Goal: Task Accomplishment & Management: Use online tool/utility

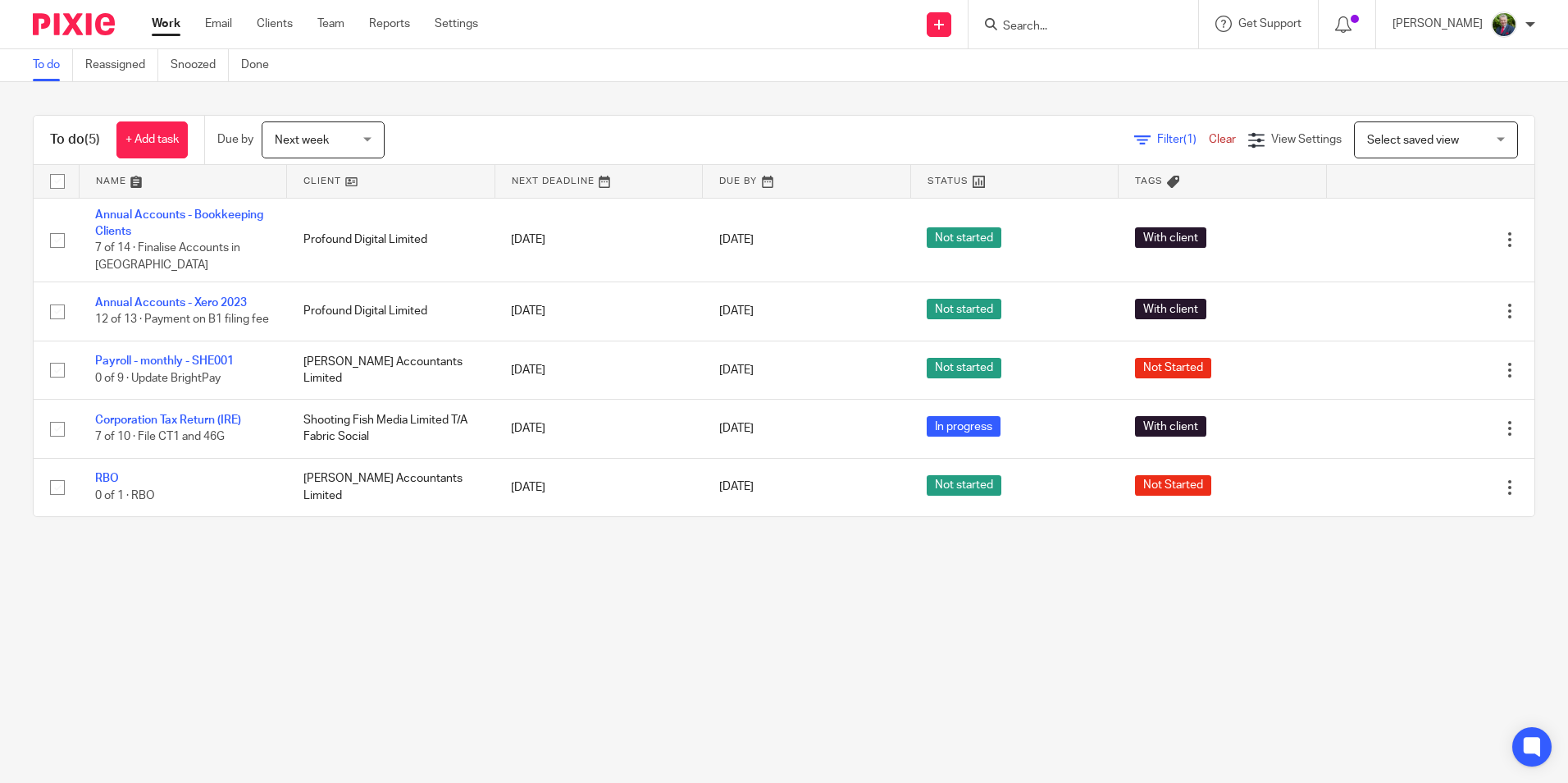
click at [1076, 19] on input "Search" at bounding box center [1075, 27] width 147 height 15
type input "jdf"
click at [1114, 62] on link at bounding box center [1136, 70] width 277 height 38
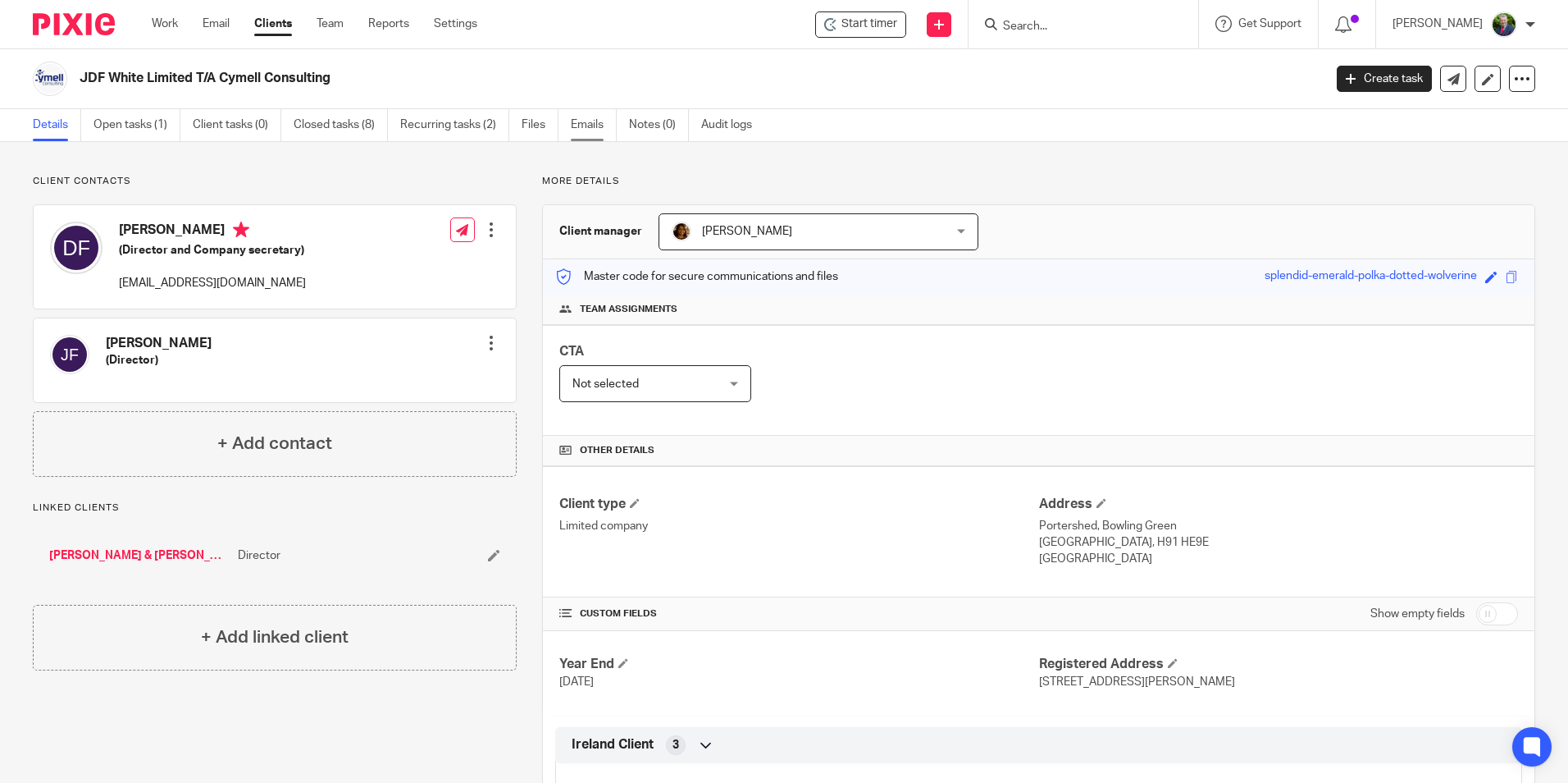
click at [583, 124] on link "Emails" at bounding box center [593, 125] width 46 height 32
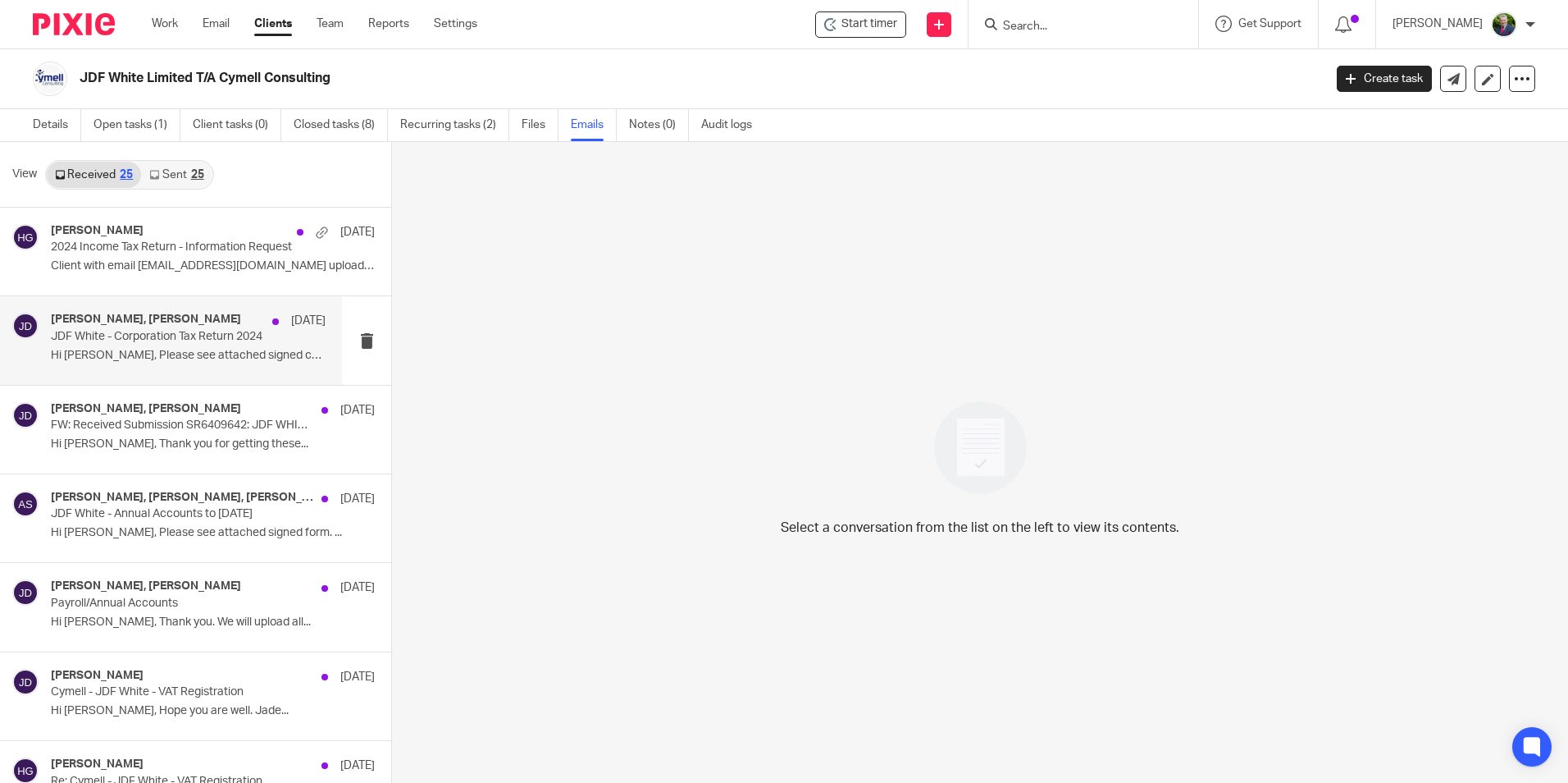
click at [163, 328] on div "[PERSON_NAME], [PERSON_NAME] [DATE]" at bounding box center [188, 320] width 274 height 16
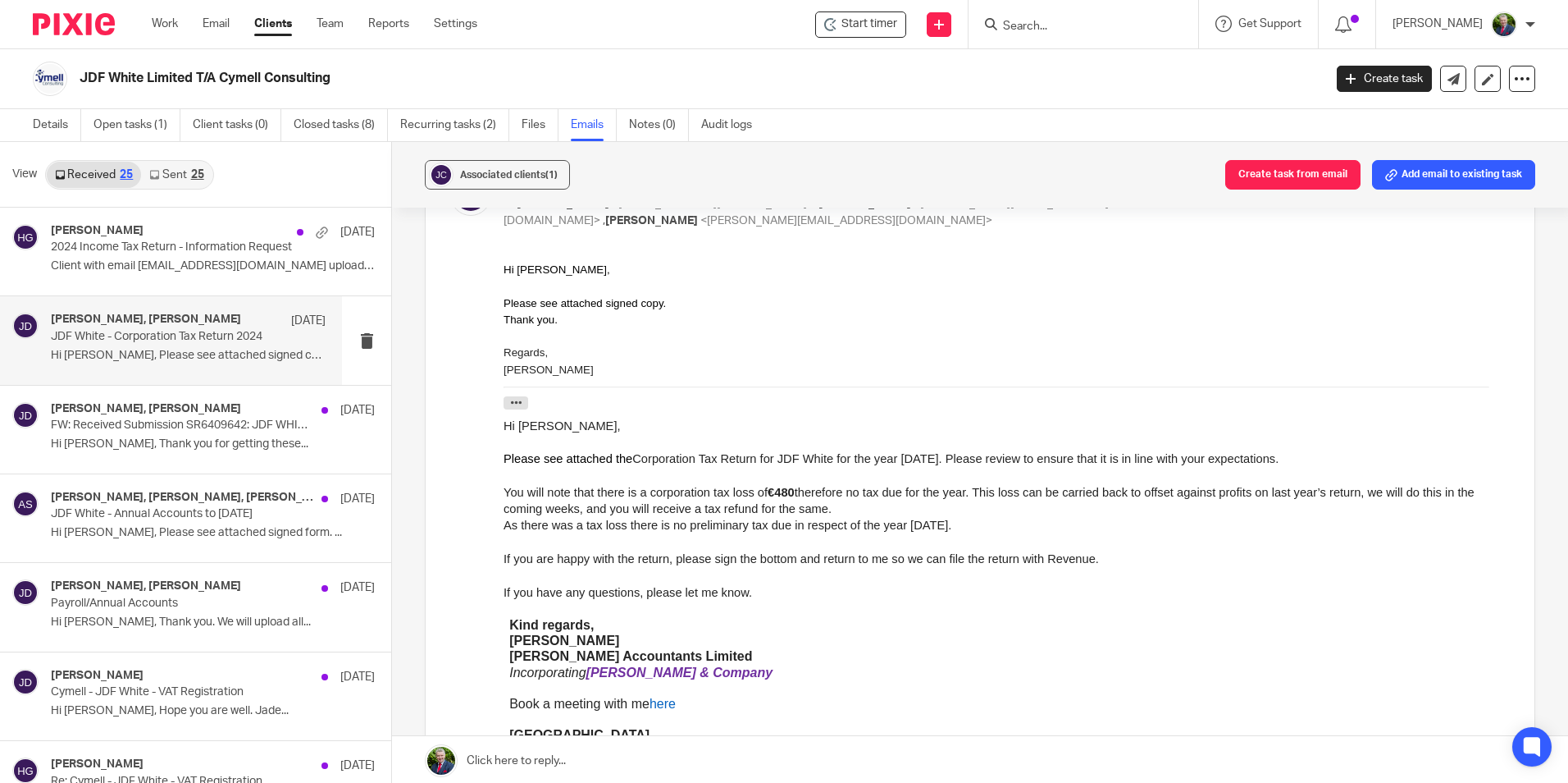
scroll to position [246, 0]
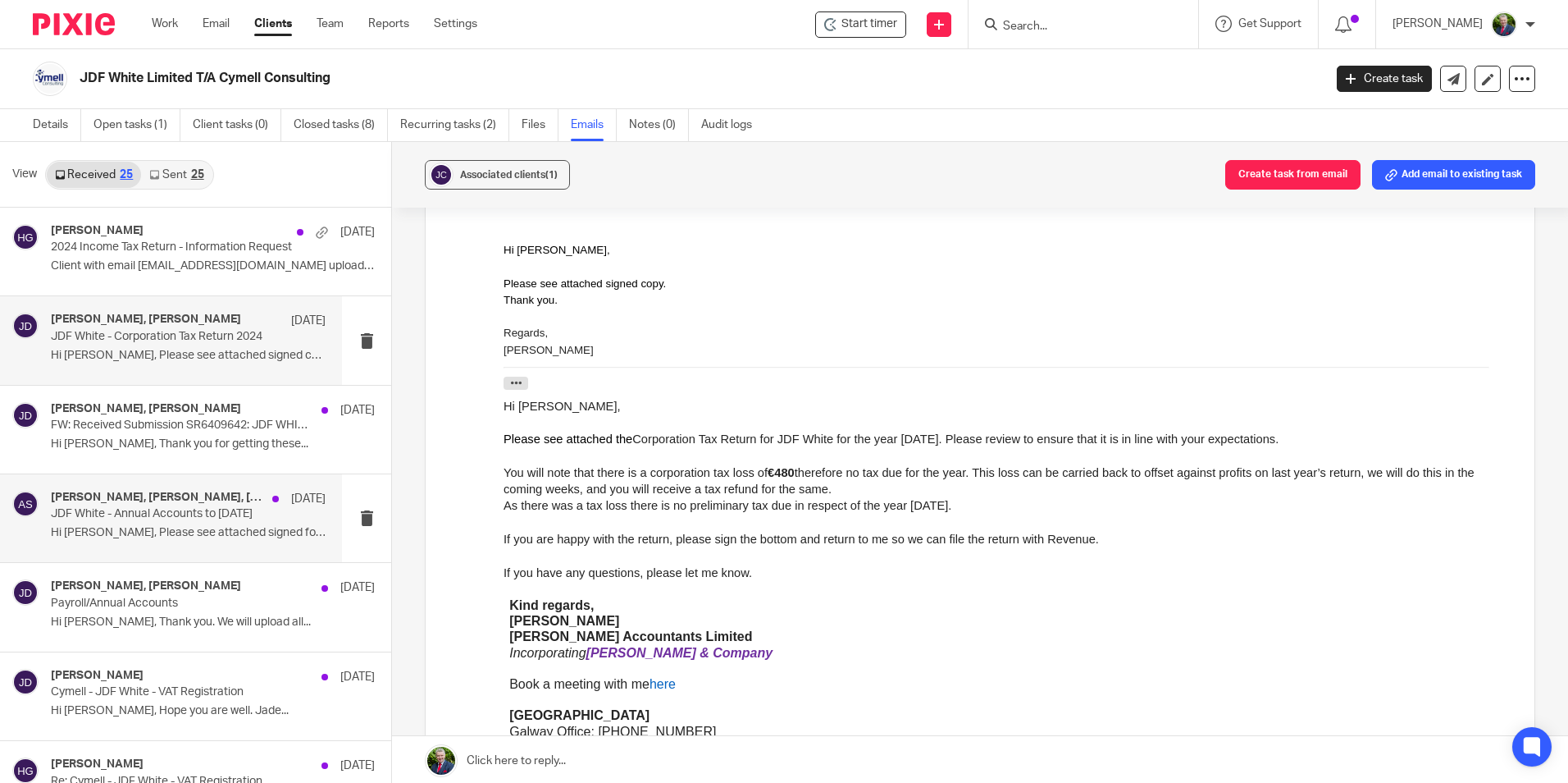
click at [145, 521] on p "JDF White - Annual Accounts to 31 December 2024" at bounding box center [160, 514] width 220 height 14
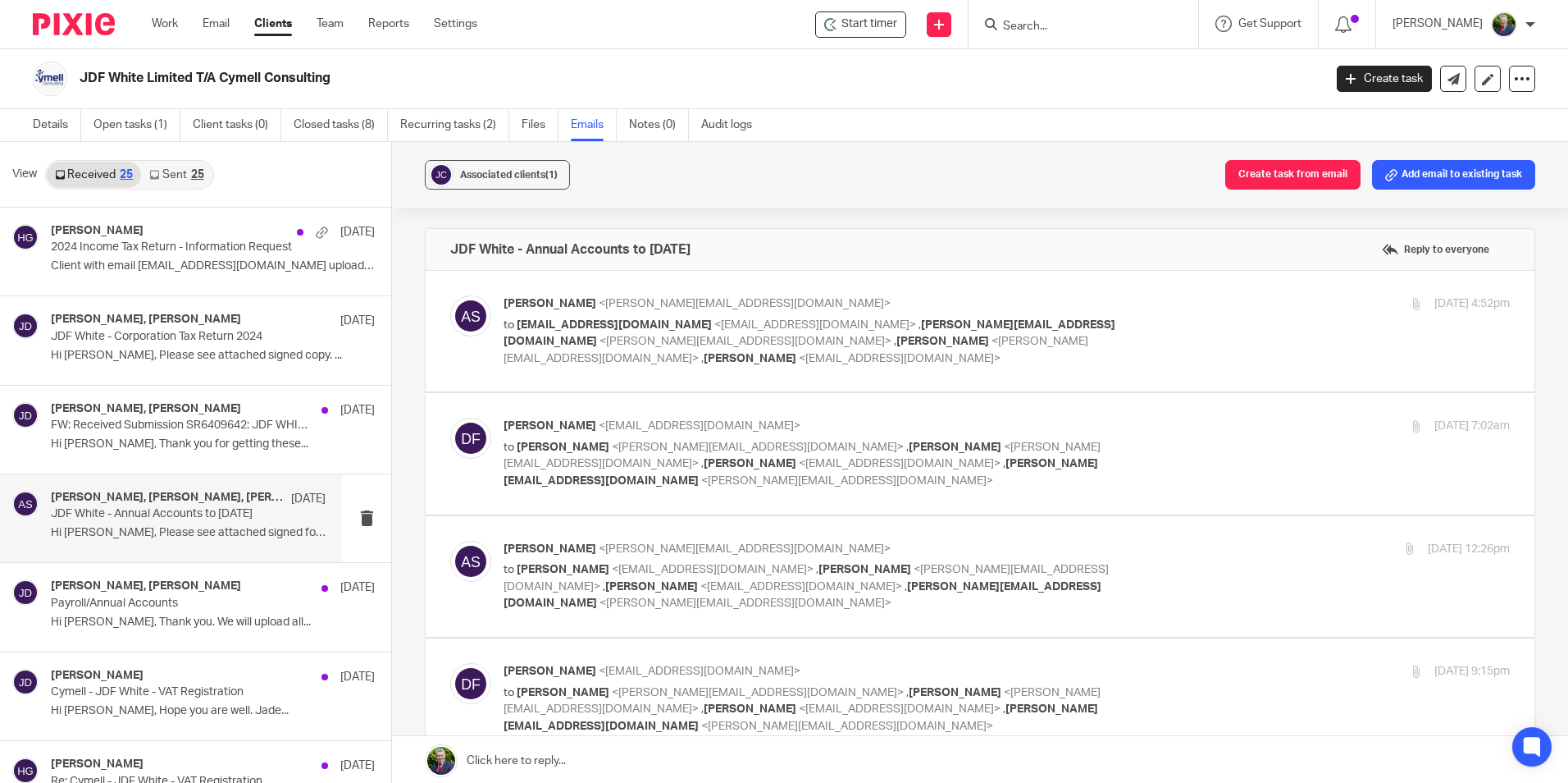
scroll to position [0, 0]
click at [117, 591] on h4 "David Fahy, Jade Devenney" at bounding box center [146, 586] width 190 height 14
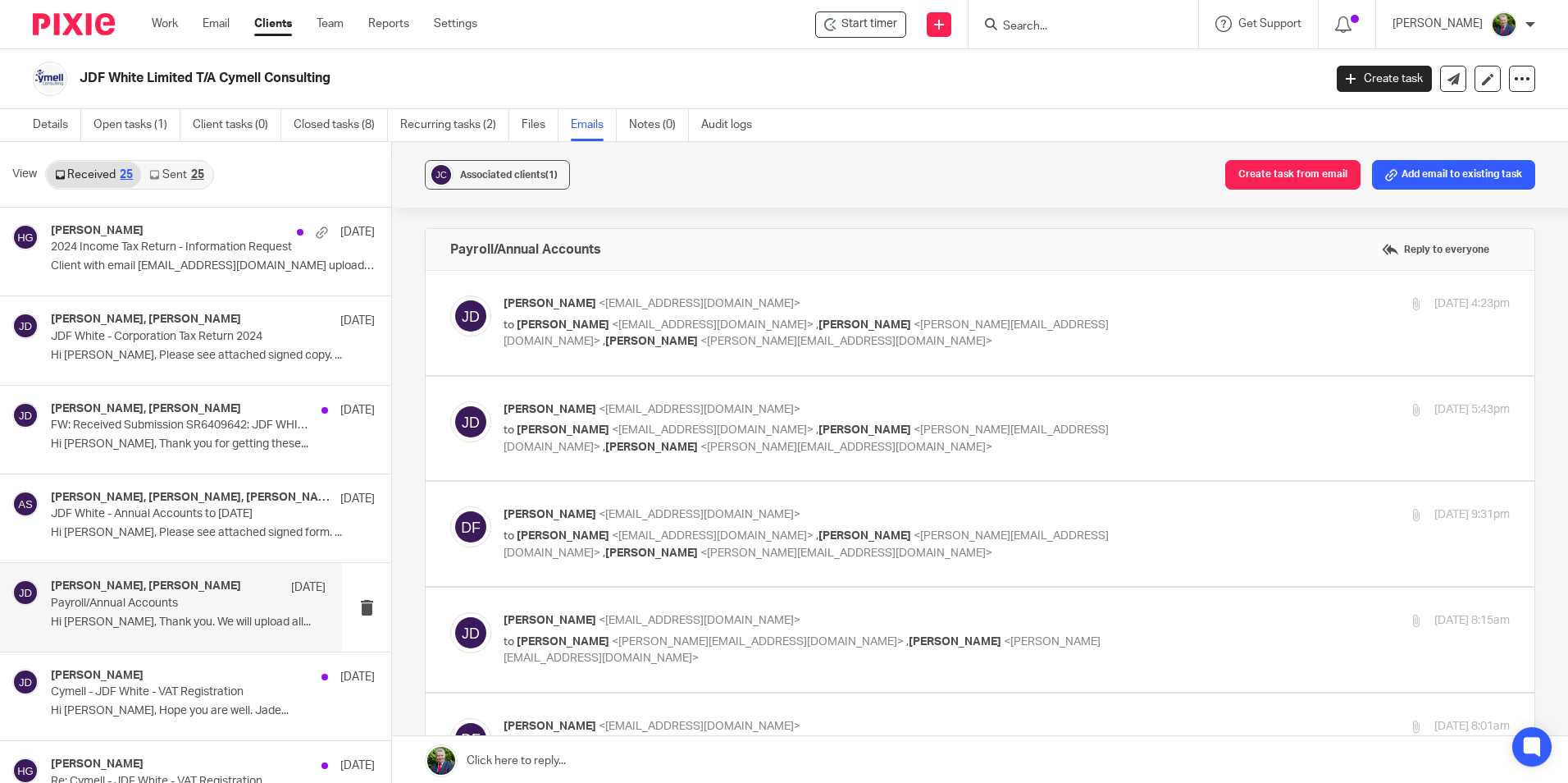
click at [1119, 310] on p "Jade Devenney <jade@sheilaccountants.ie>" at bounding box center [838, 304] width 671 height 17
checkbox input "true"
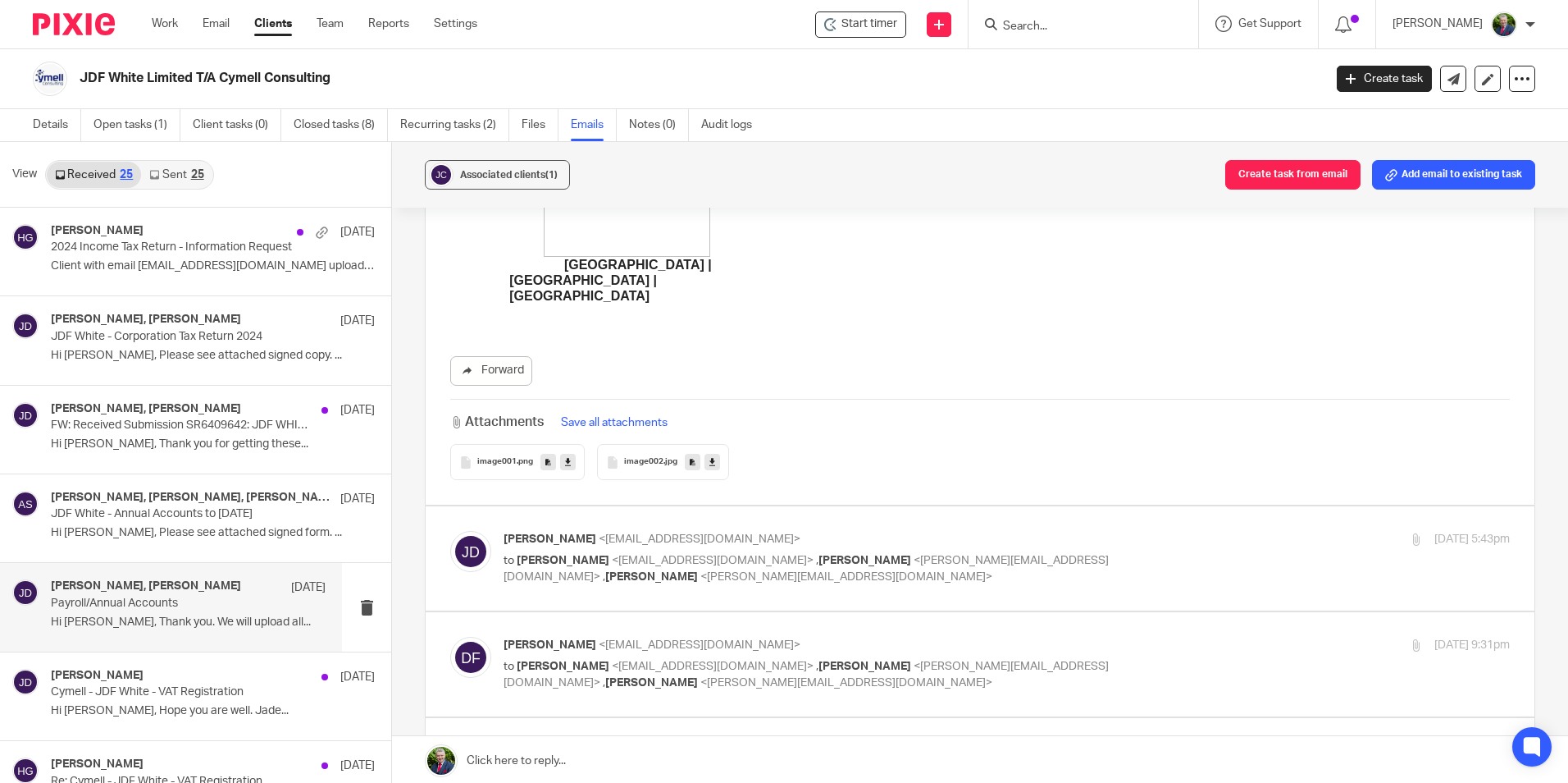
scroll to position [738, 0]
click at [1231, 650] on div "4 Aug 2025 9:31pm" at bounding box center [1342, 643] width 336 height 17
checkbox input "true"
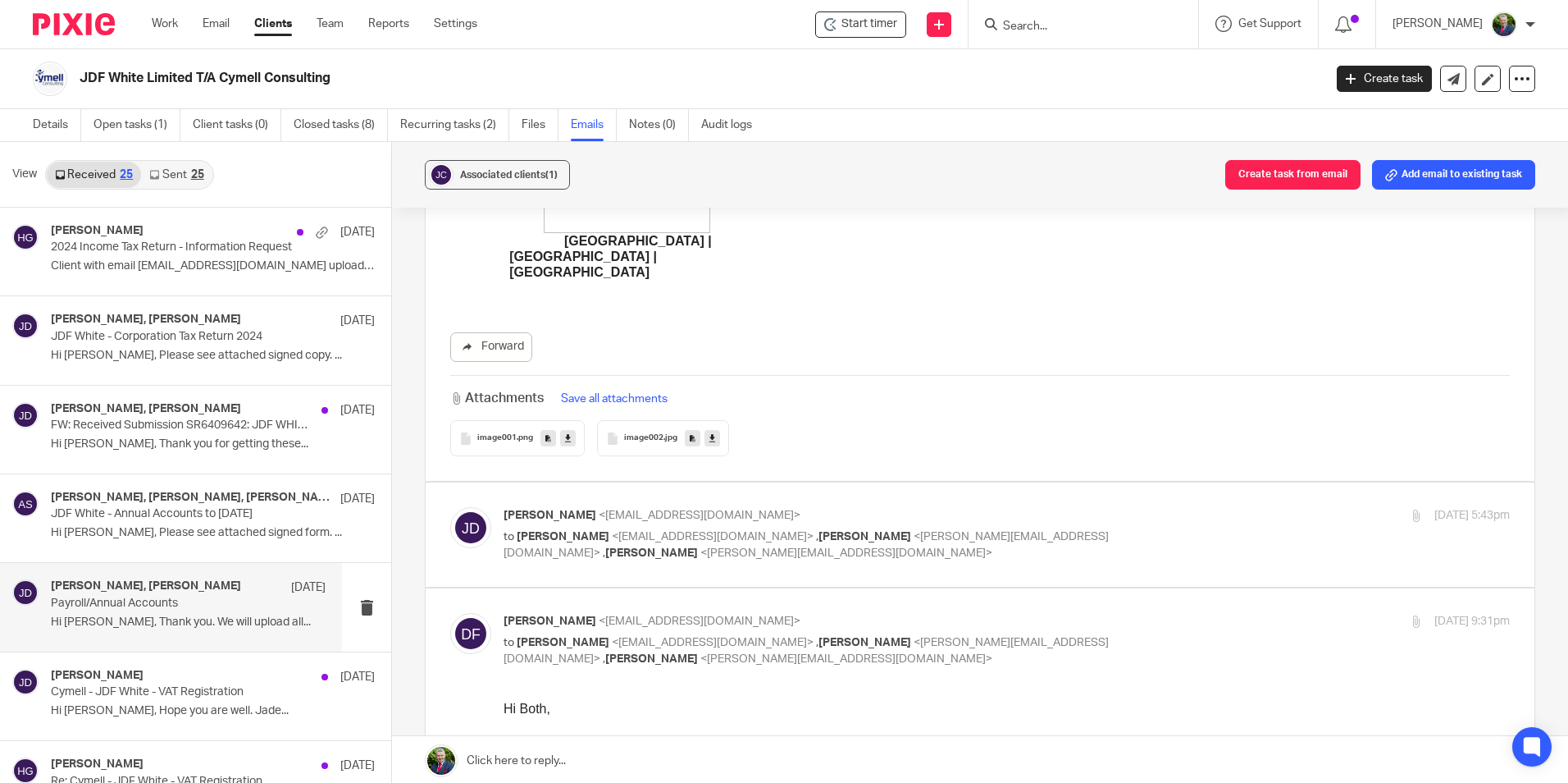
scroll to position [821, 0]
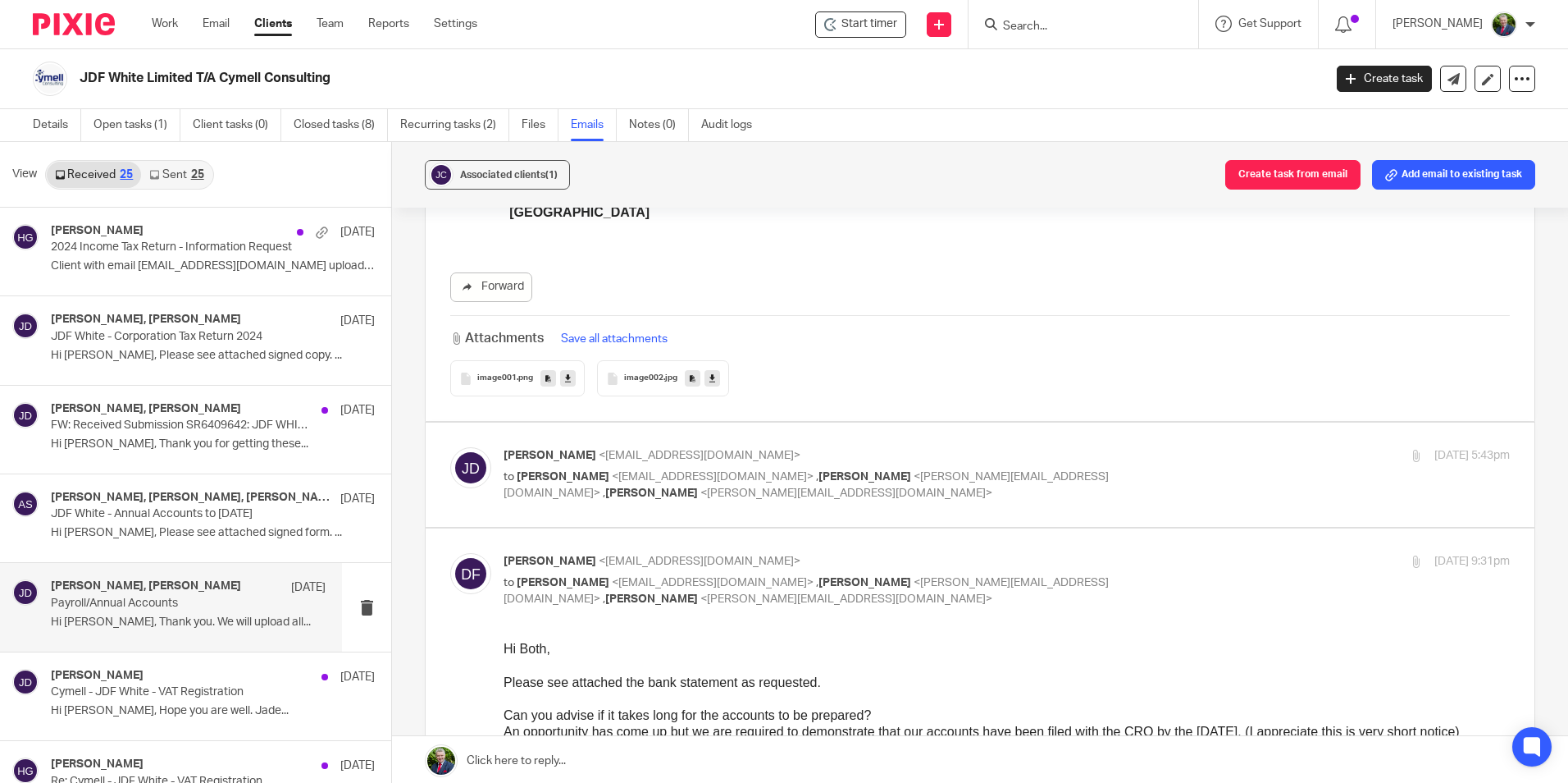
click at [1151, 508] on label at bounding box center [981, 475] width 1109 height 104
click at [450, 447] on input "checkbox" at bounding box center [449, 446] width 1 height 1
checkbox input "true"
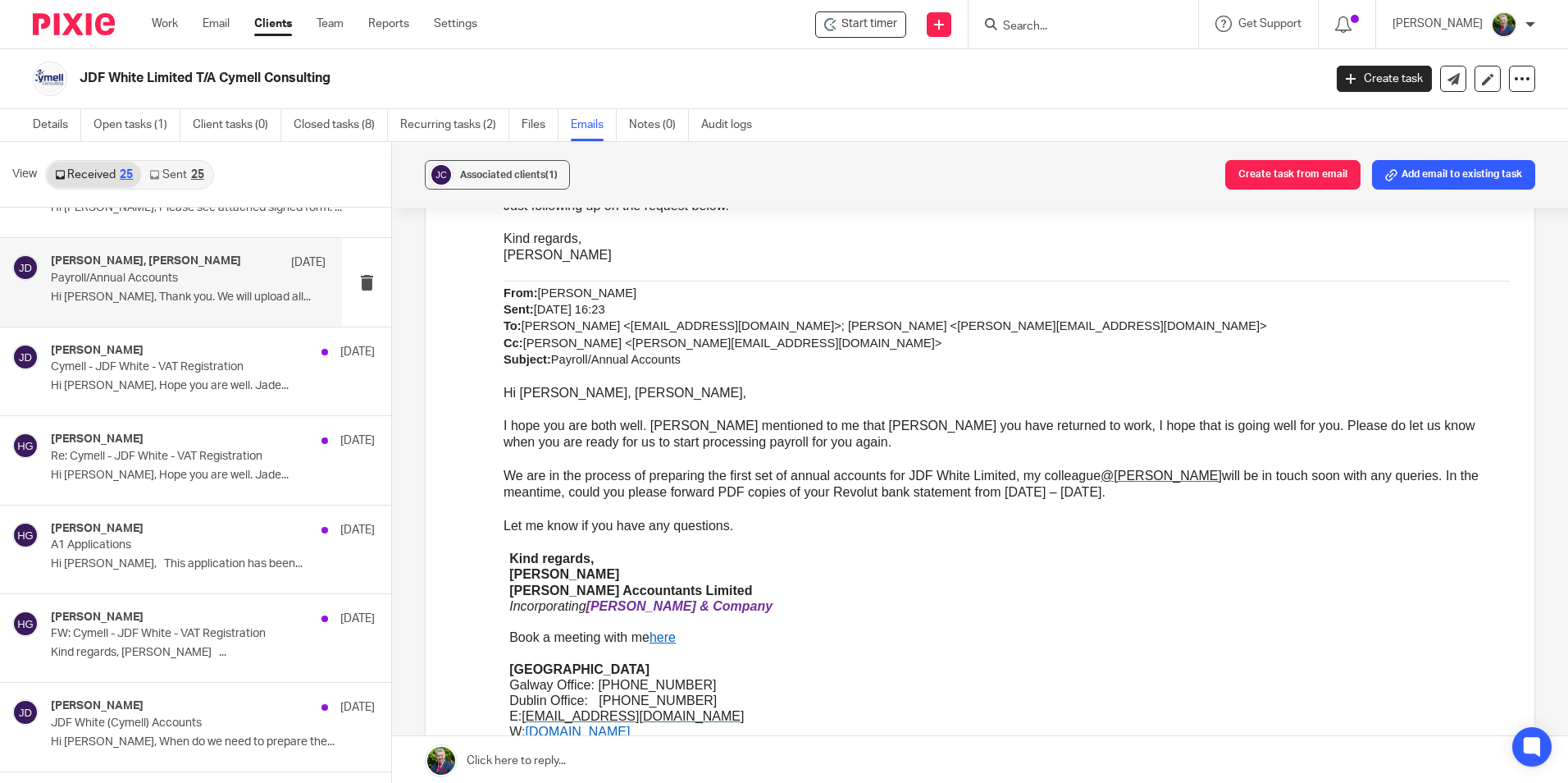
scroll to position [328, 0]
click at [198, 274] on p "Payroll/Annual Accounts" at bounding box center [160, 275] width 220 height 14
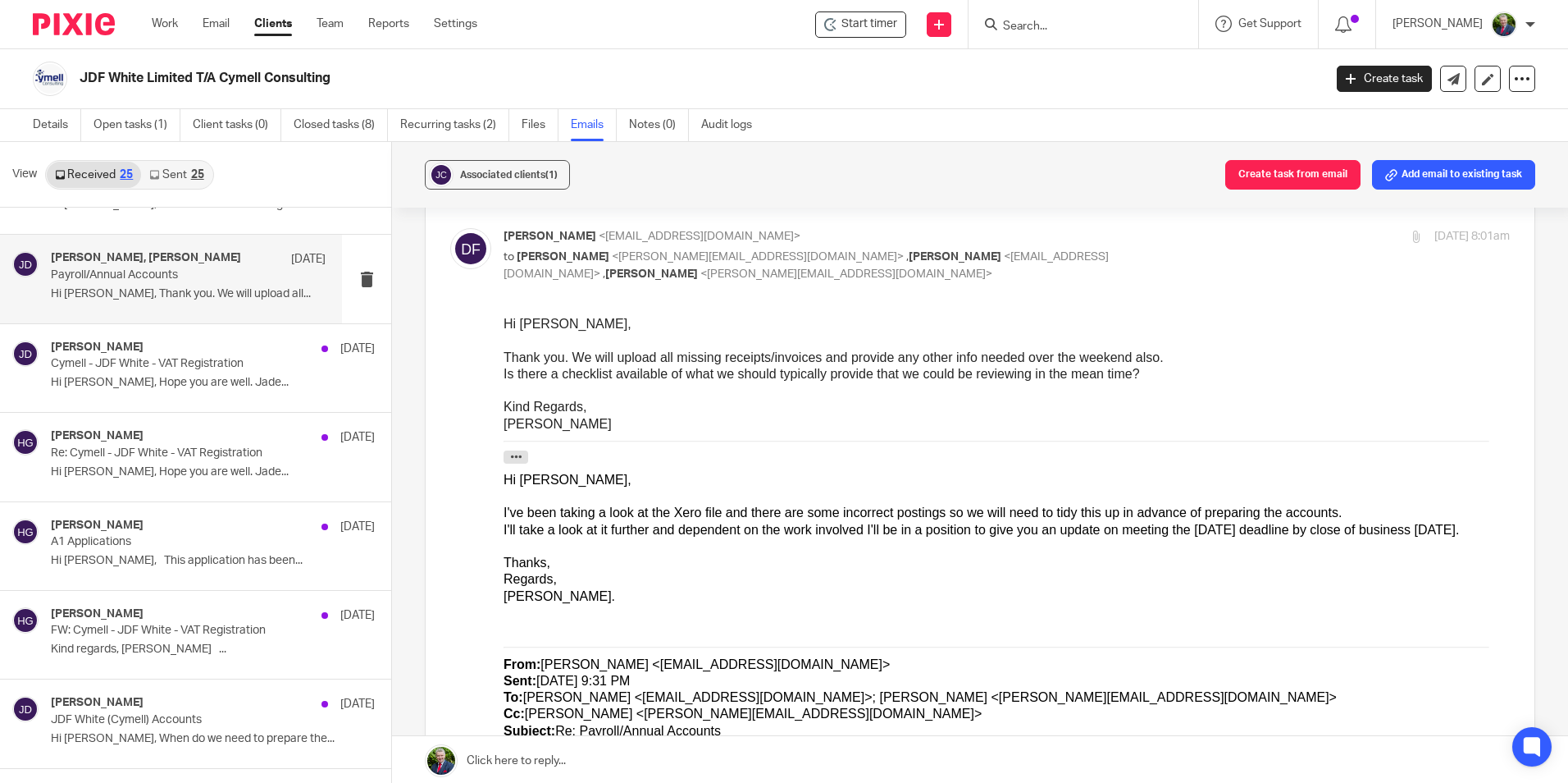
scroll to position [3724, 0]
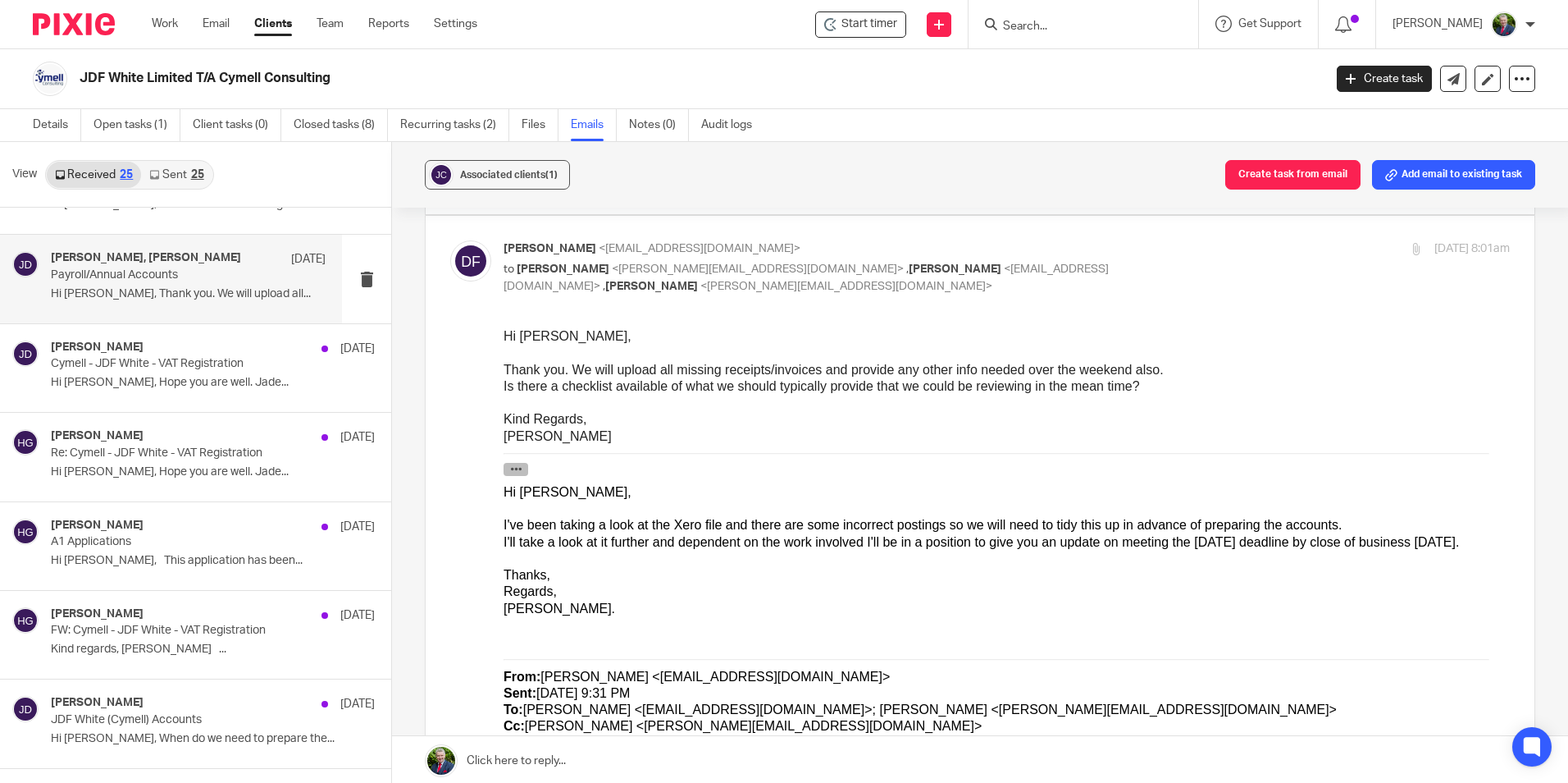
click at [518, 473] on icon "button" at bounding box center [516, 468] width 13 height 13
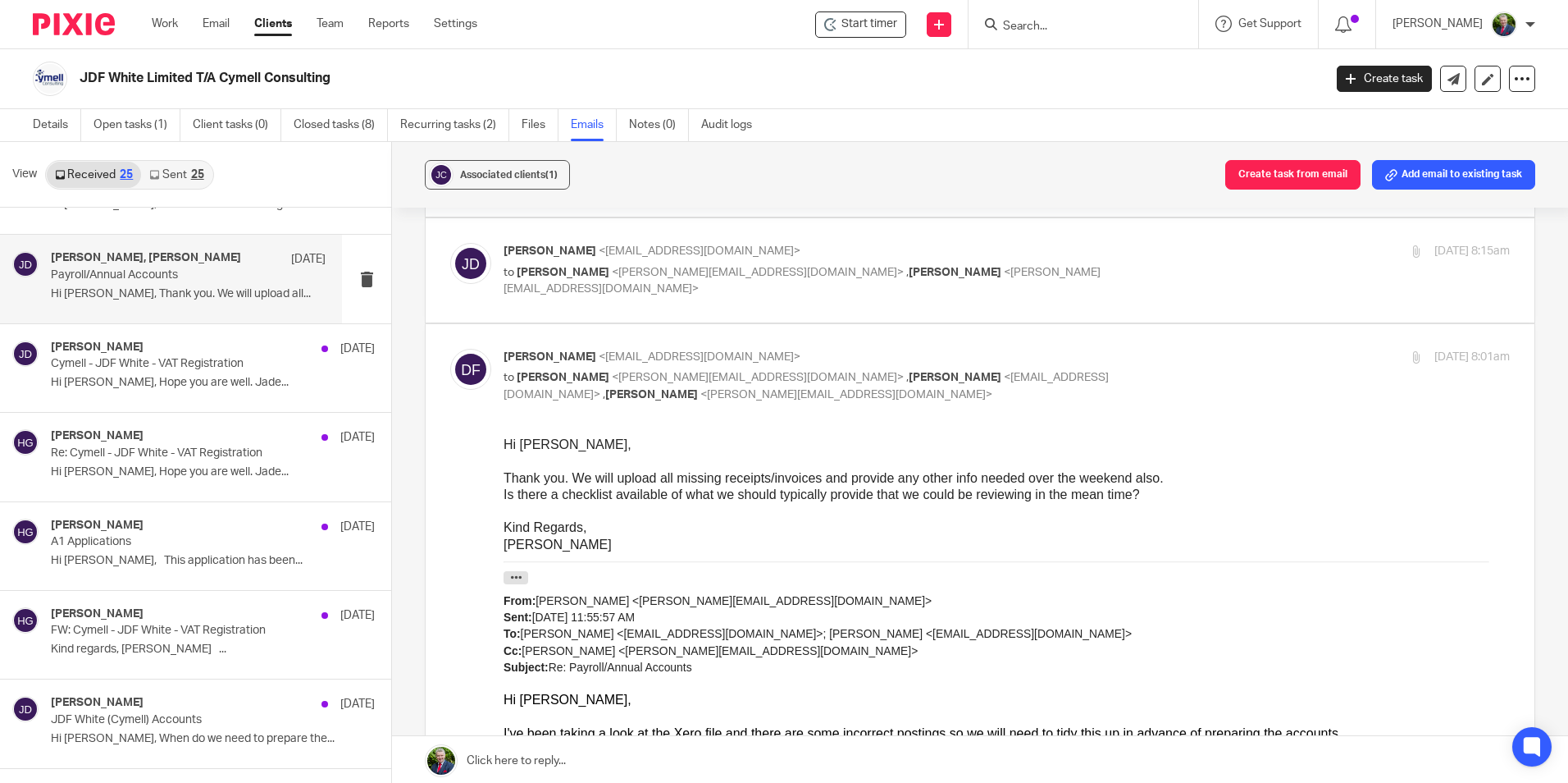
scroll to position [3477, 0]
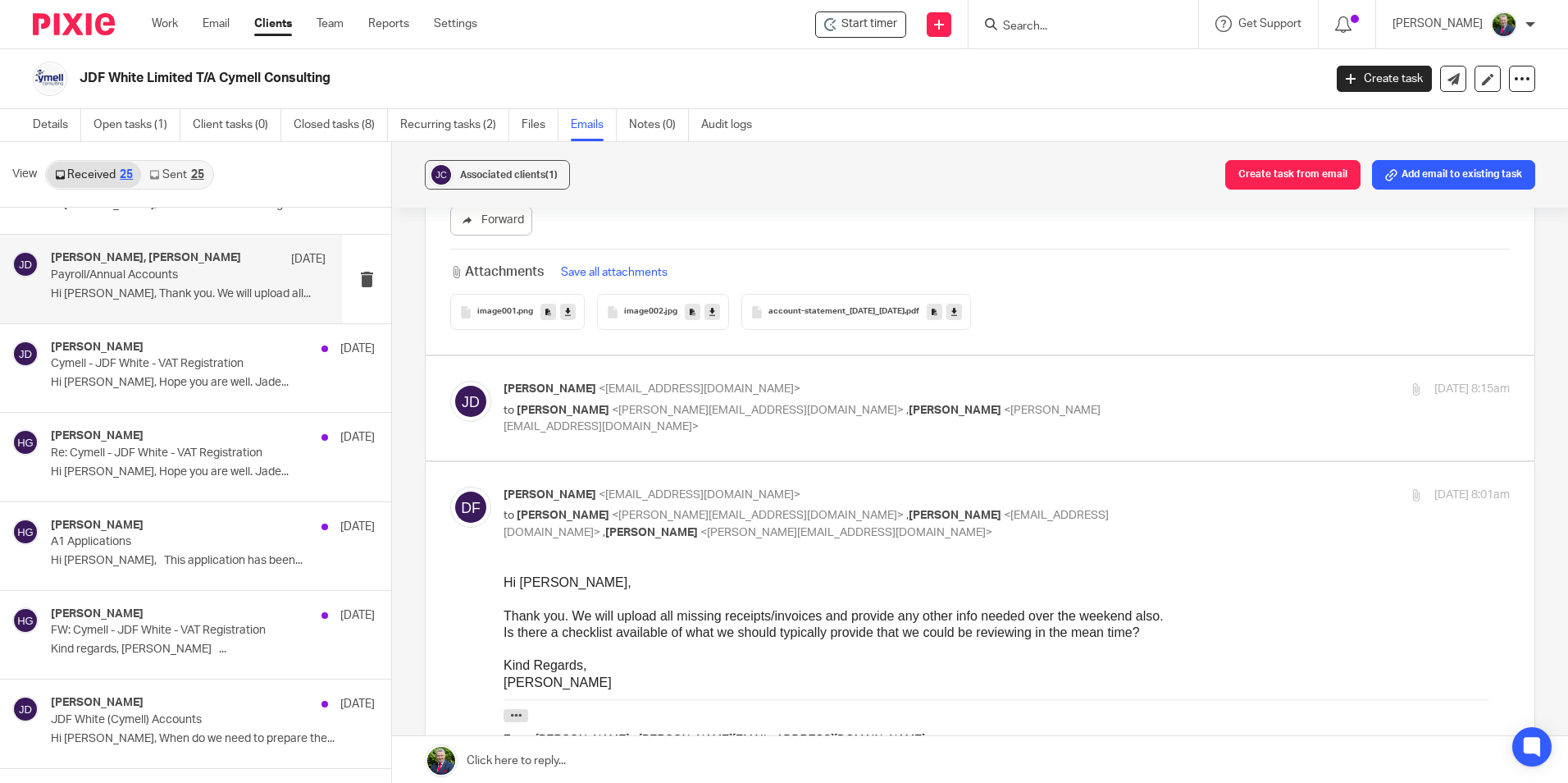
click at [1084, 422] on div "Jade Devenney <jade@sheilaccountants.ie> to Sarah Quirke <sarah@sheilaccountant…" at bounding box center [1007, 407] width 1007 height 55
checkbox input "true"
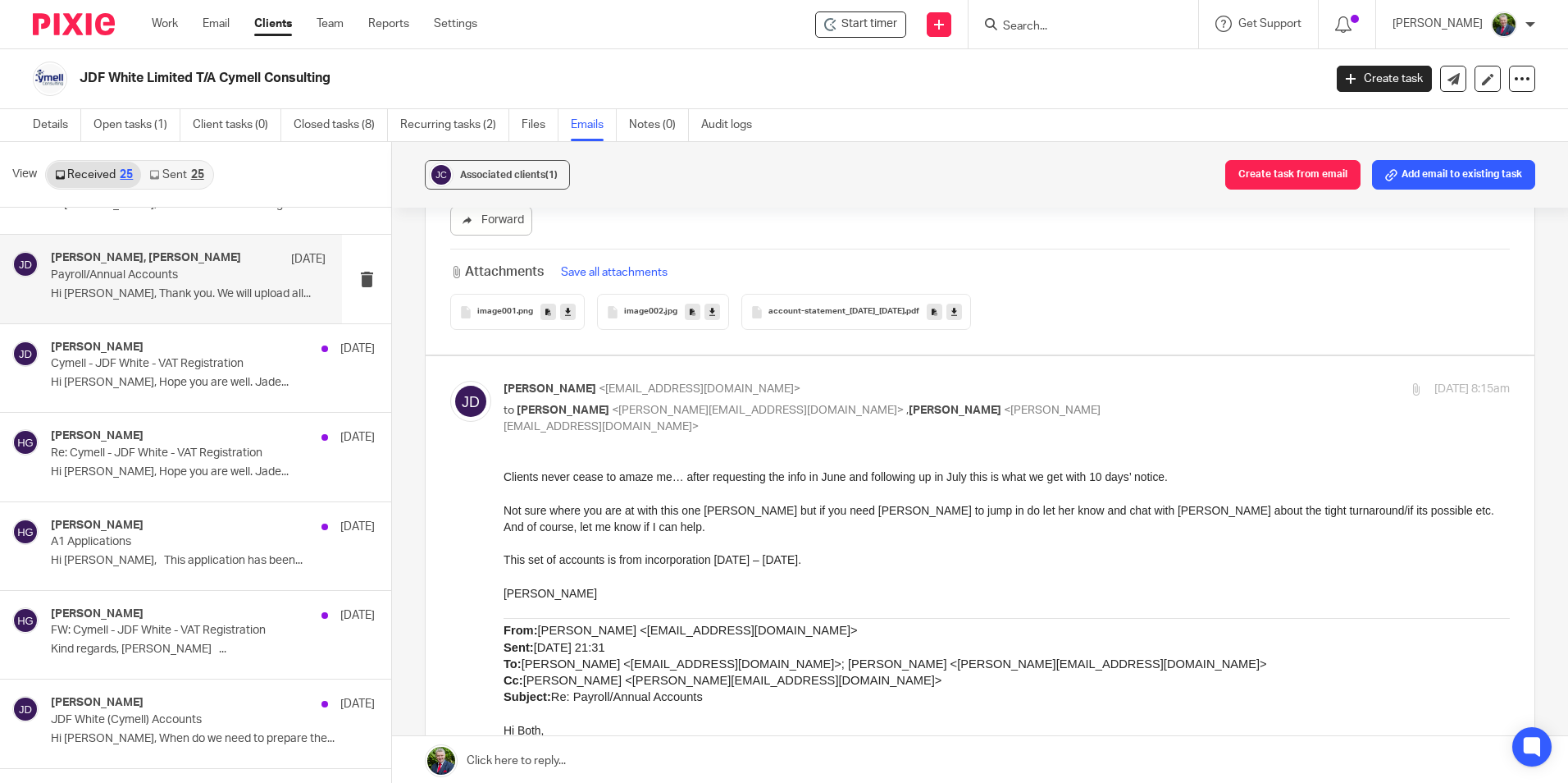
scroll to position [0, 0]
click at [1177, 24] on form at bounding box center [1089, 24] width 175 height 20
click at [1145, 24] on input "Search" at bounding box center [1075, 27] width 147 height 15
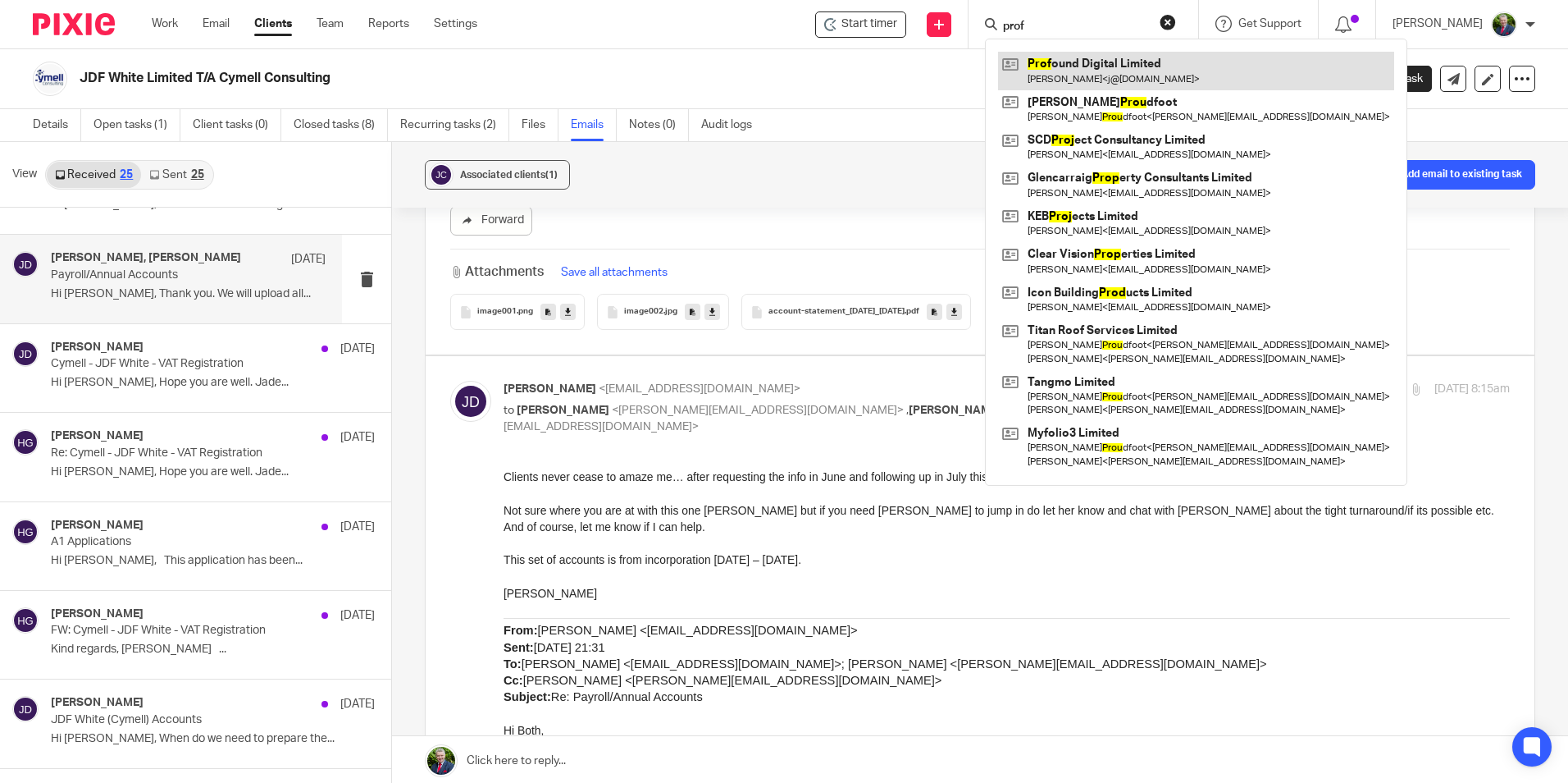
type input "prof"
click at [1135, 56] on link at bounding box center [1196, 70] width 396 height 38
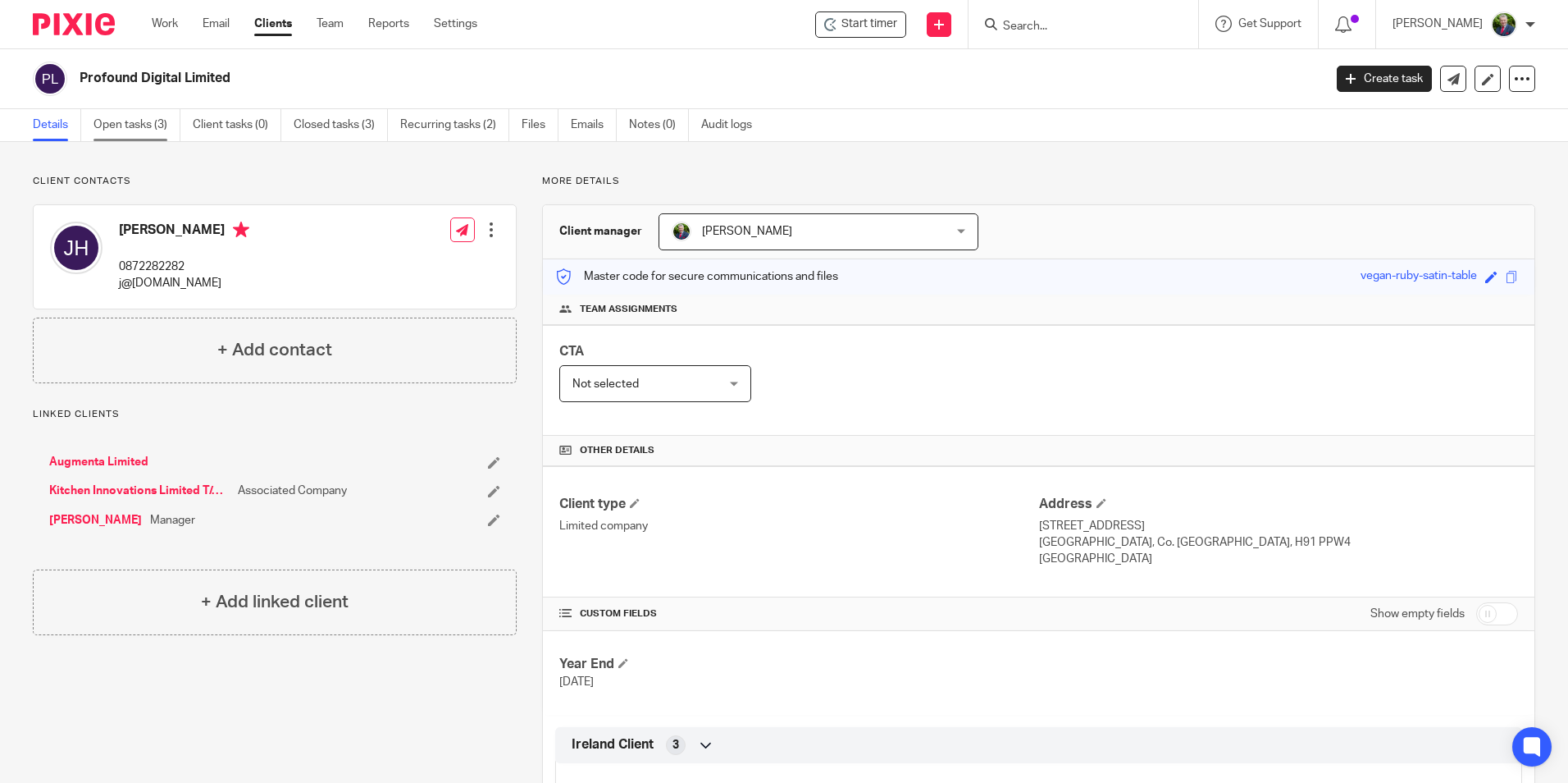
click at [141, 122] on link "Open tasks (3)" at bounding box center [136, 125] width 87 height 32
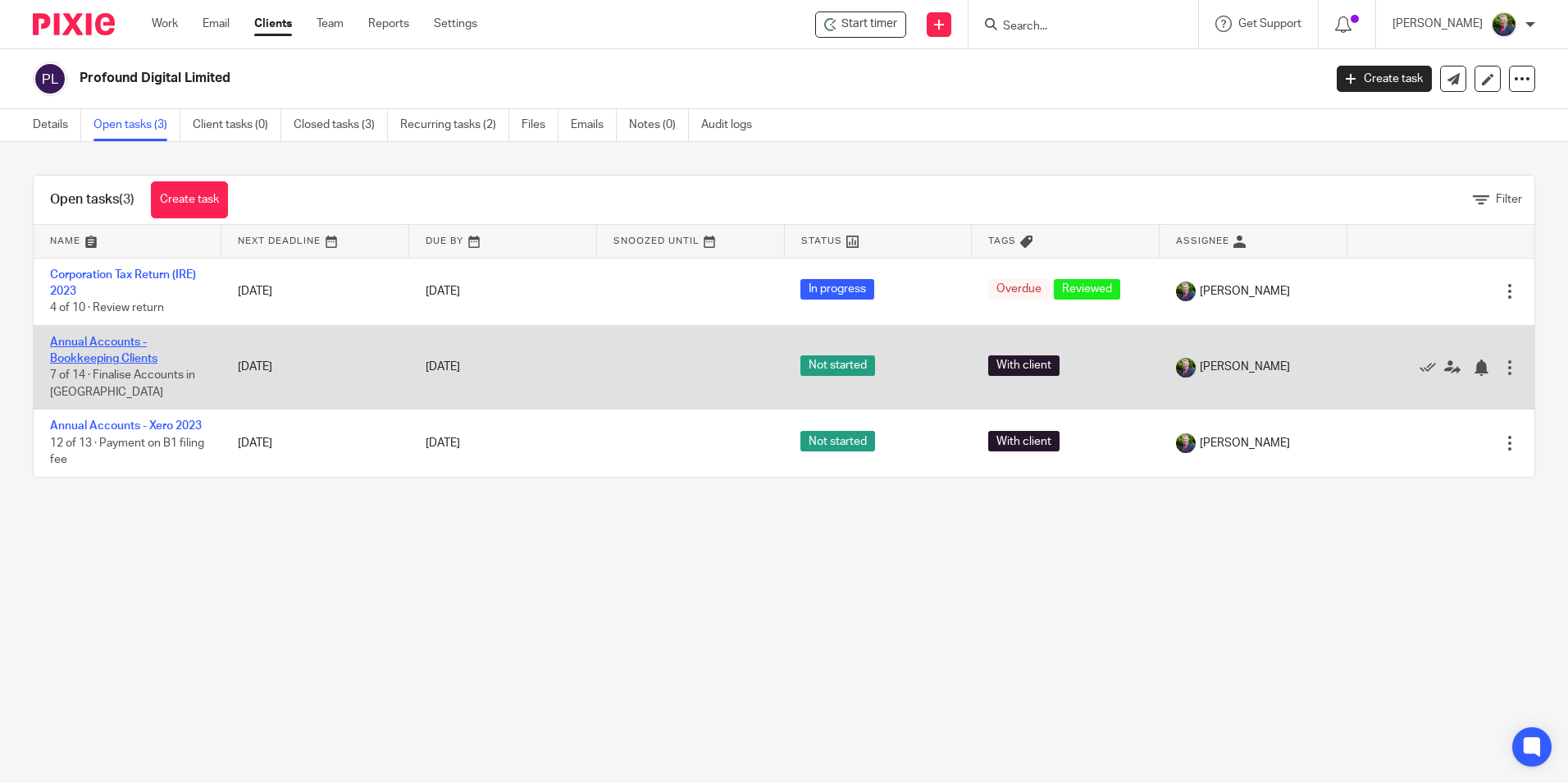
click at [109, 347] on link "Annual Accounts - Bookkeeping Clients" at bounding box center [104, 350] width 108 height 28
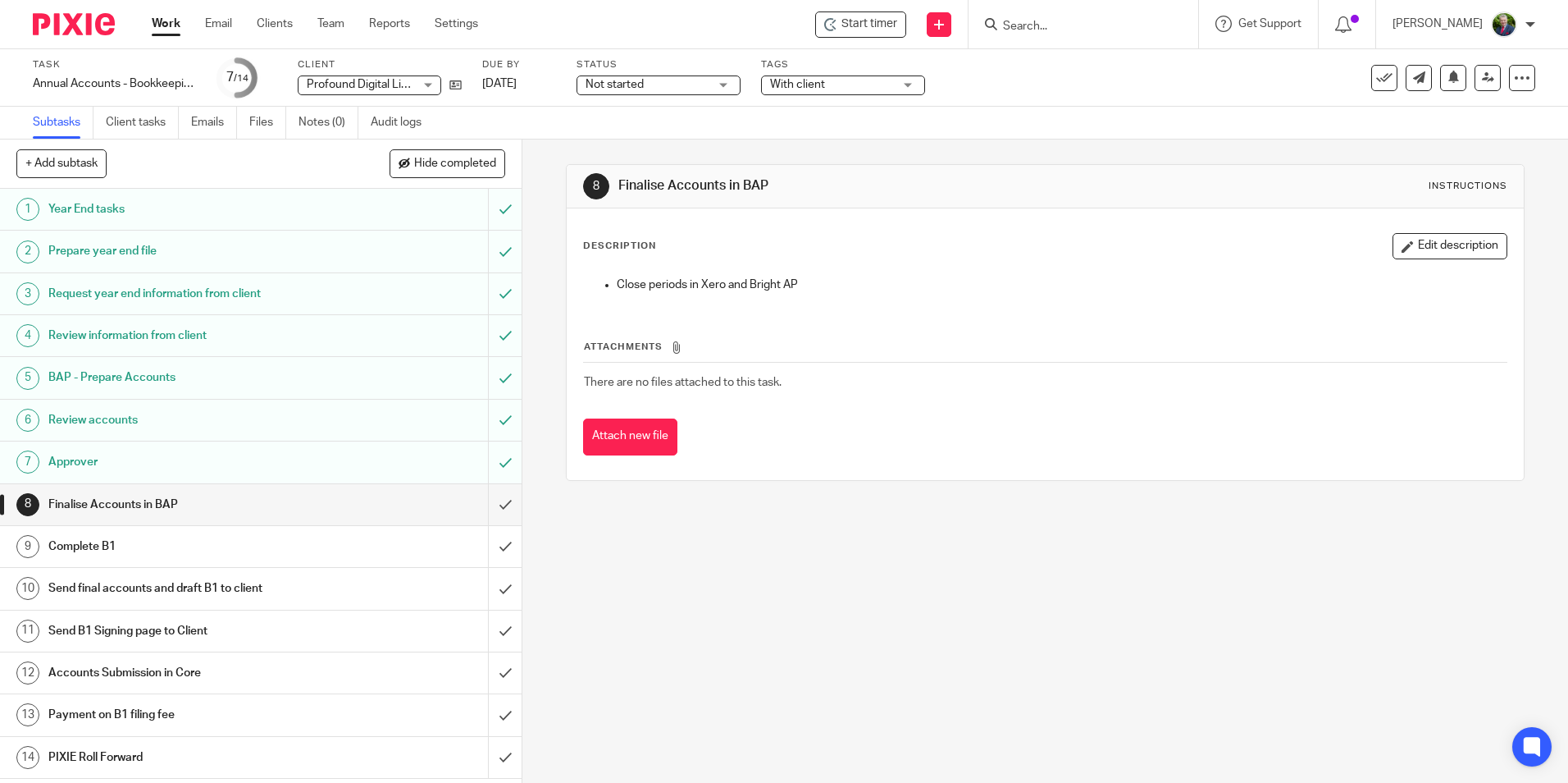
click at [142, 429] on h1 "Review accounts" at bounding box center [189, 419] width 282 height 24
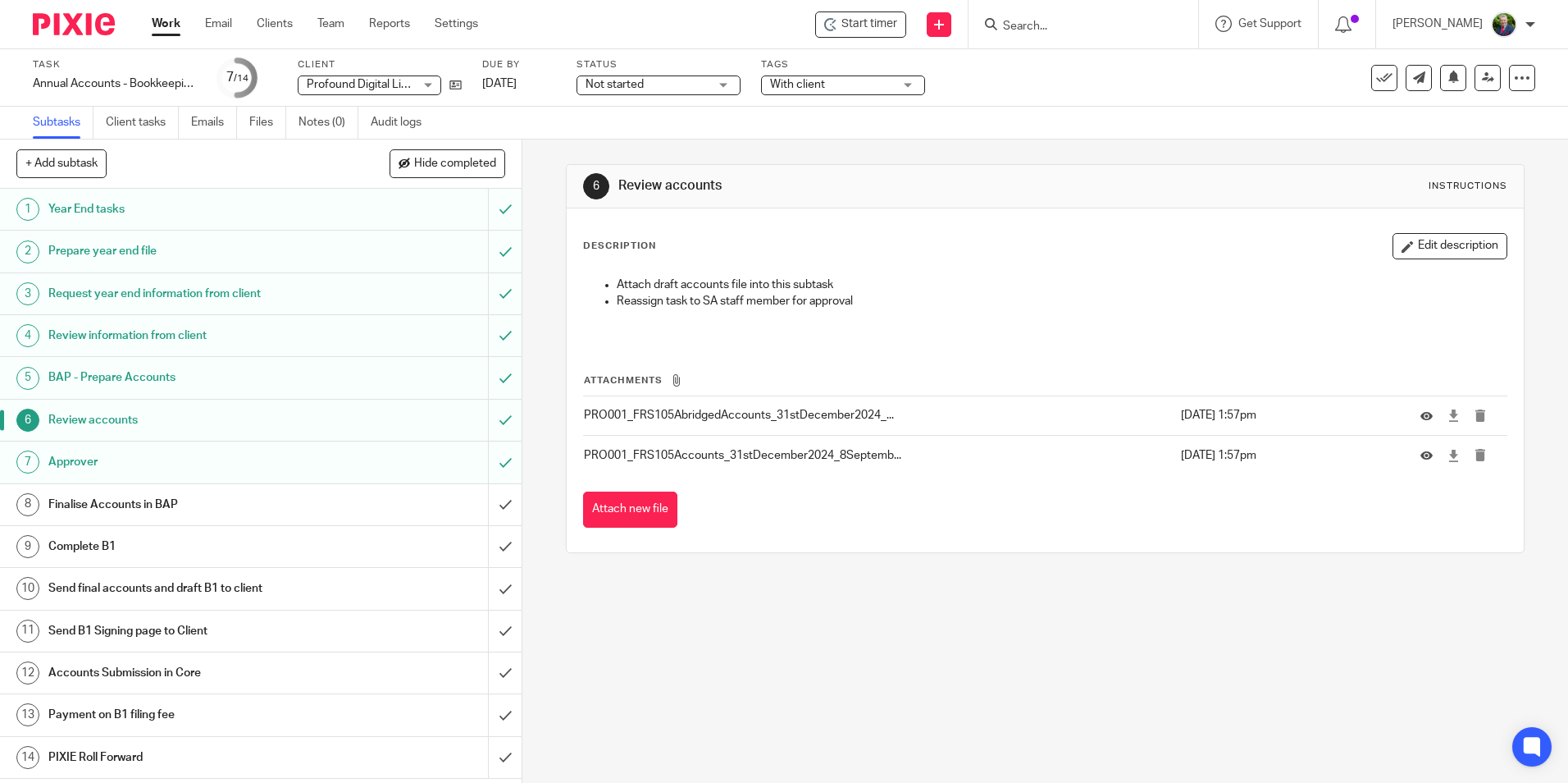
click at [1389, 635] on div "6 Review accounts Instructions Description Edit description Attach draft accoun…" at bounding box center [1045, 461] width 1046 height 643
